Goal: Information Seeking & Learning: Learn about a topic

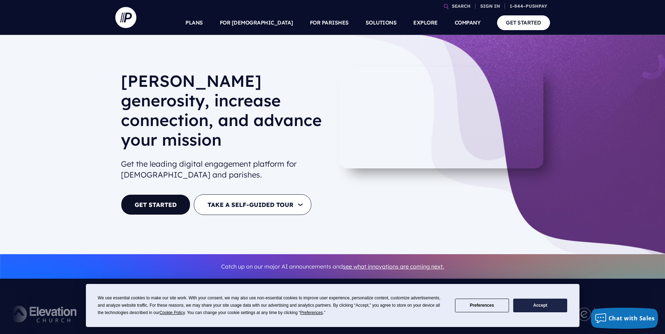
click at [536, 305] on button "Accept" at bounding box center [540, 306] width 54 height 14
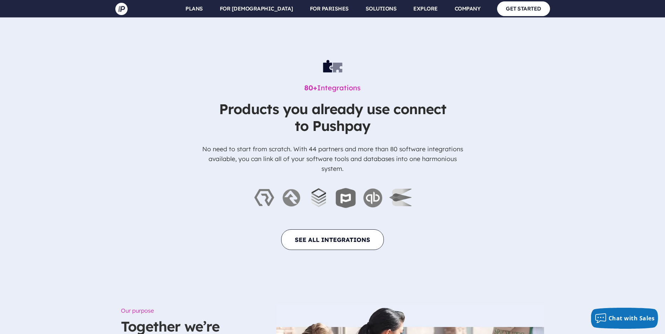
scroll to position [2419, 0]
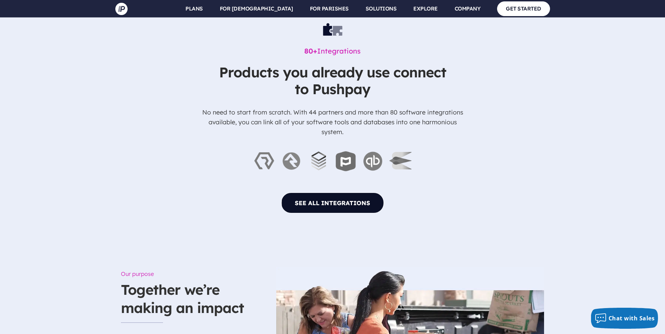
click at [318, 193] on link "SEE ALL INTEGRATIONS" at bounding box center [332, 203] width 103 height 21
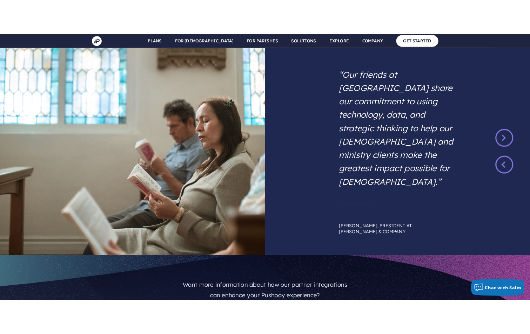
scroll to position [5539, 0]
